Goal: Information Seeking & Learning: Learn about a topic

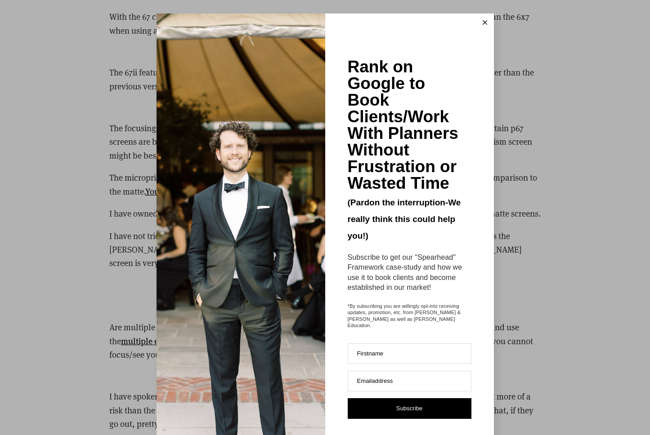
scroll to position [36, 0]
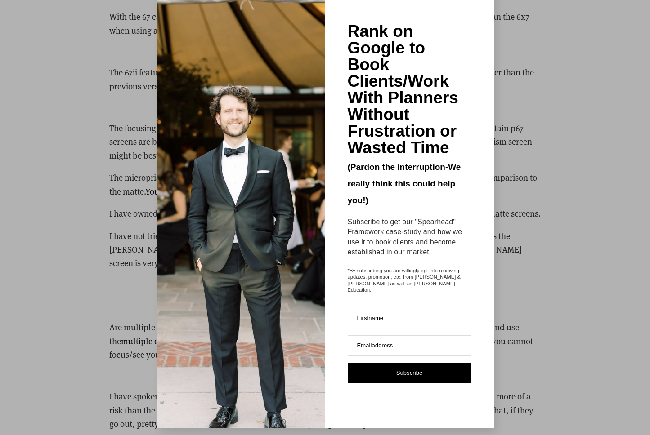
drag, startPoint x: 158, startPoint y: 272, endPoint x: 112, endPoint y: 271, distance: 46.3
click at [158, 272] on image at bounding box center [240, 203] width 347 height 521
click at [112, 271] on div "Rank on Google to Book Clients/Work With Planners Without Frustration or Wasted…" at bounding box center [325, 217] width 650 height 435
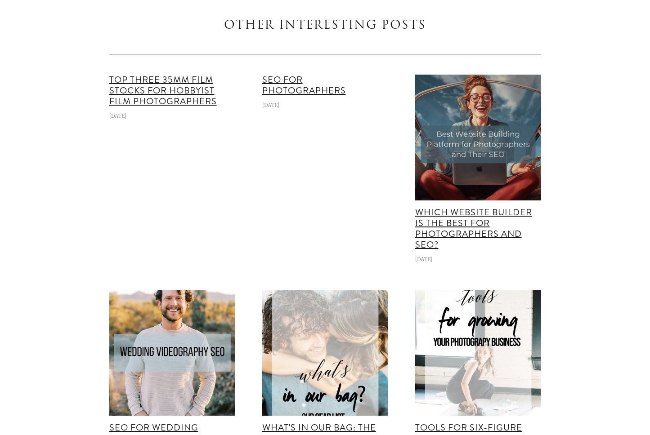
scroll to position [5046, 0]
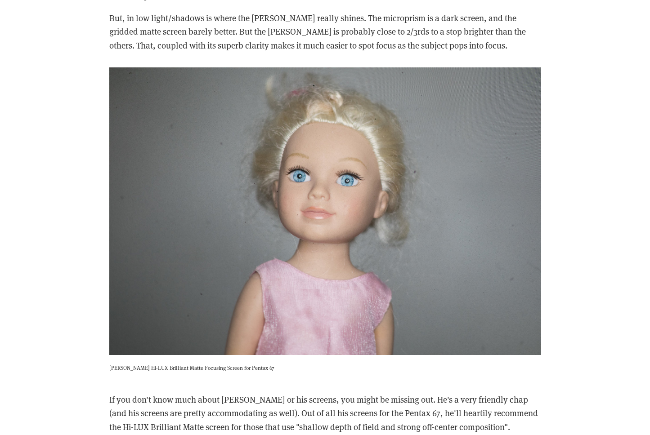
scroll to position [1442, 0]
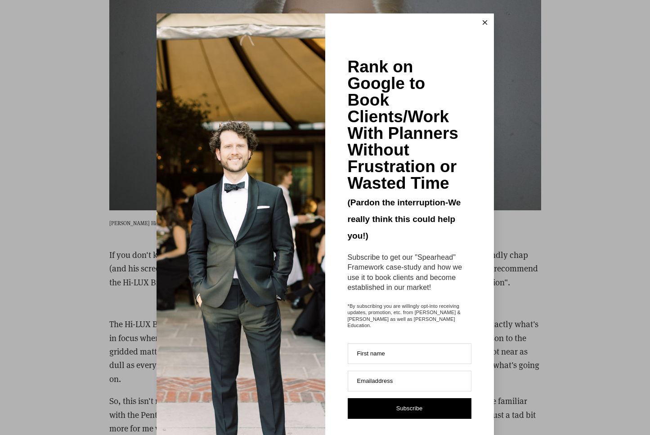
drag, startPoint x: 576, startPoint y: 207, endPoint x: 572, endPoint y: 206, distance: 4.5
click at [575, 207] on div "Rank on Google to Book Clients/Work With Planners Without Frustration or Wasted…" at bounding box center [325, 217] width 650 height 435
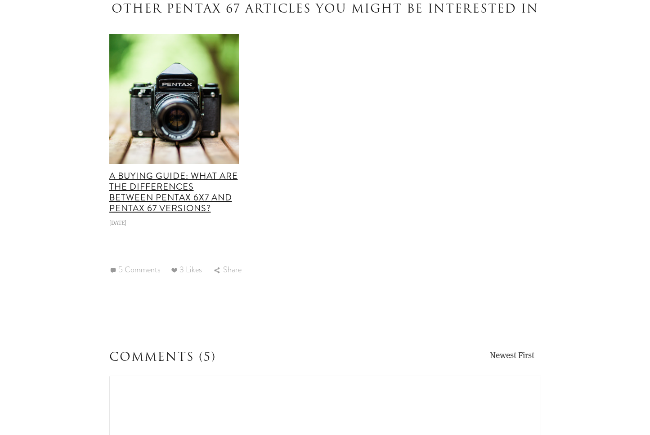
scroll to position [2464, 0]
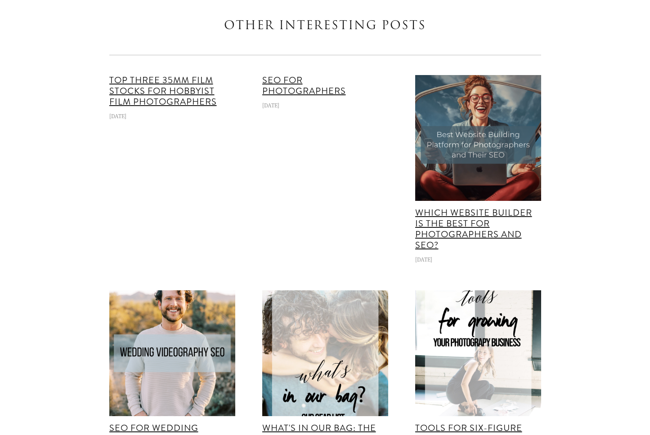
scroll to position [36, 0]
